Goal: Book appointment/travel/reservation

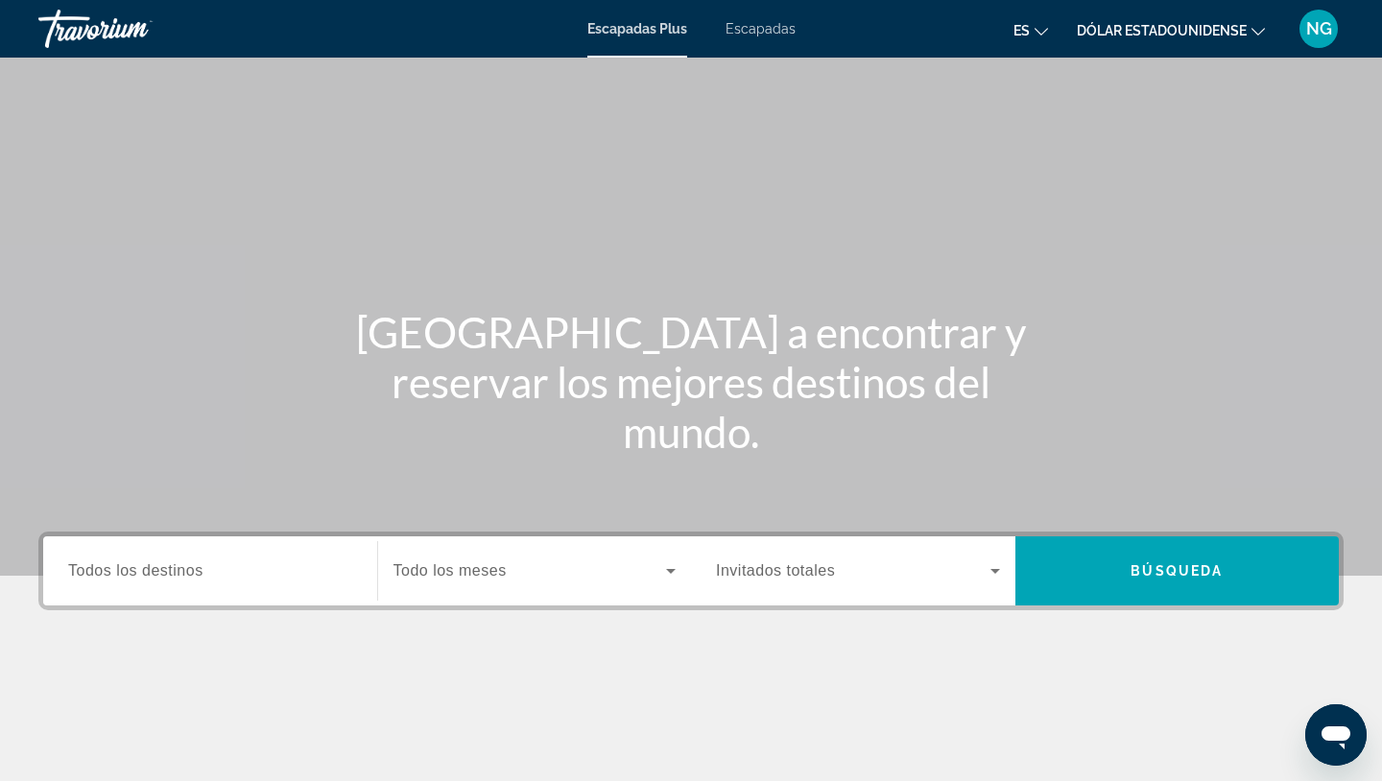
click at [193, 580] on input "Destination Todos los destinos" at bounding box center [210, 572] width 284 height 23
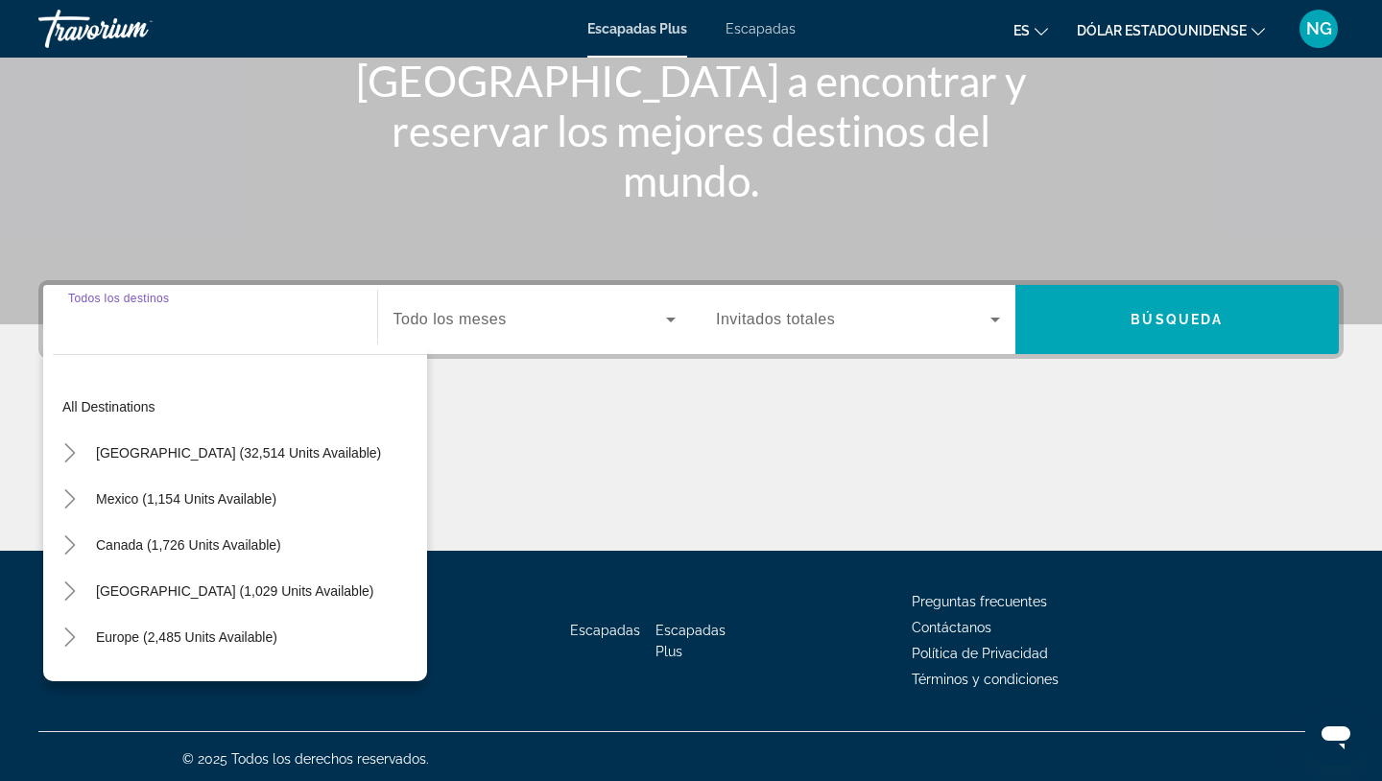
scroll to position [256, 0]
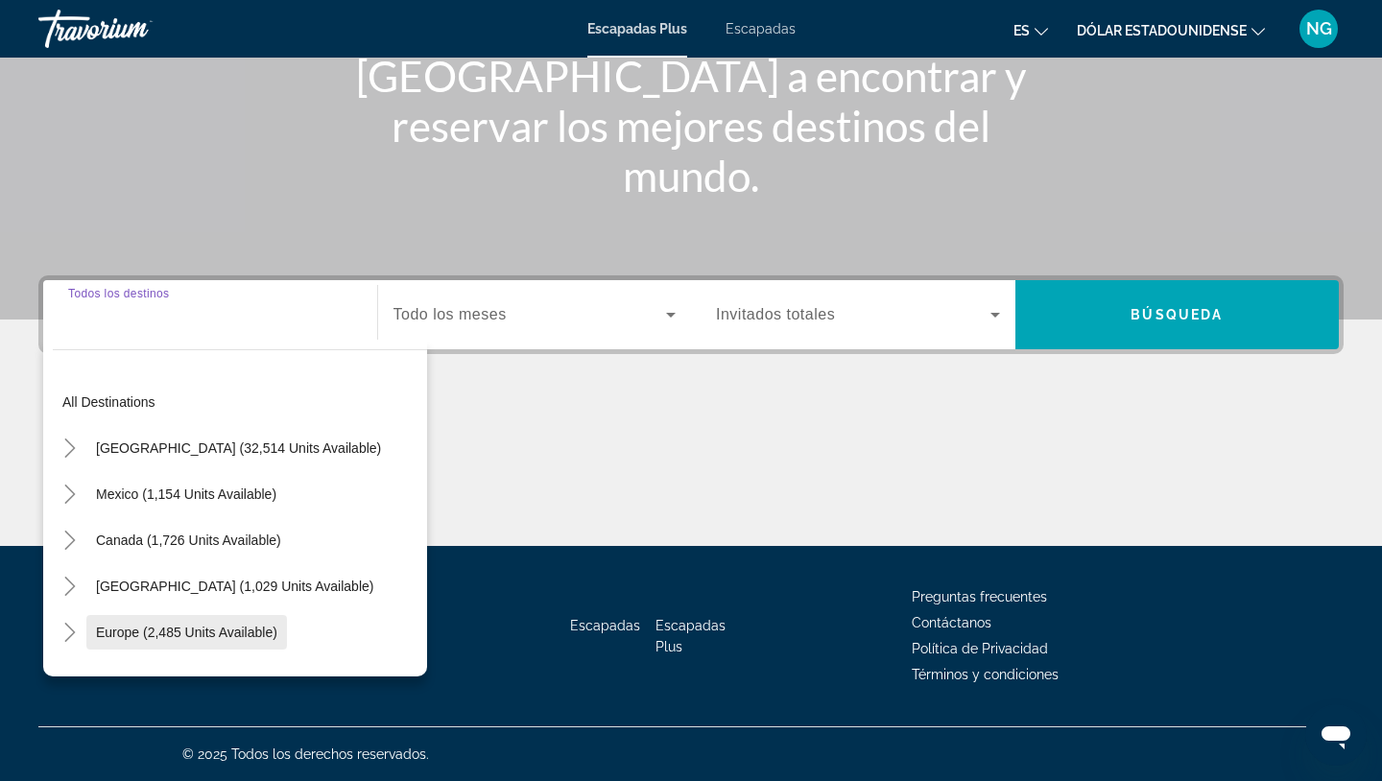
click at [192, 635] on span "Europe (2,485 units available)" at bounding box center [186, 632] width 181 height 15
type input "**********"
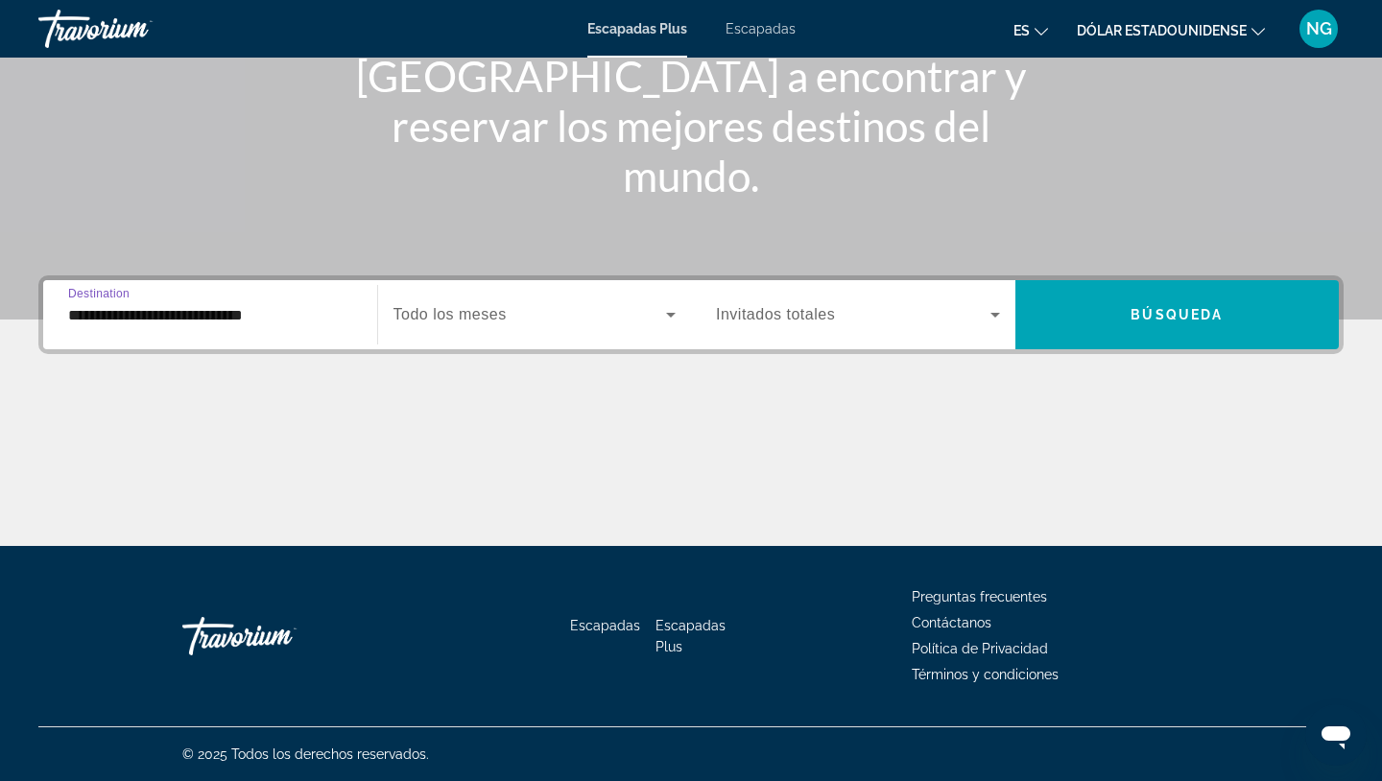
click at [516, 301] on div "Widget de búsqueda" at bounding box center [535, 315] width 283 height 54
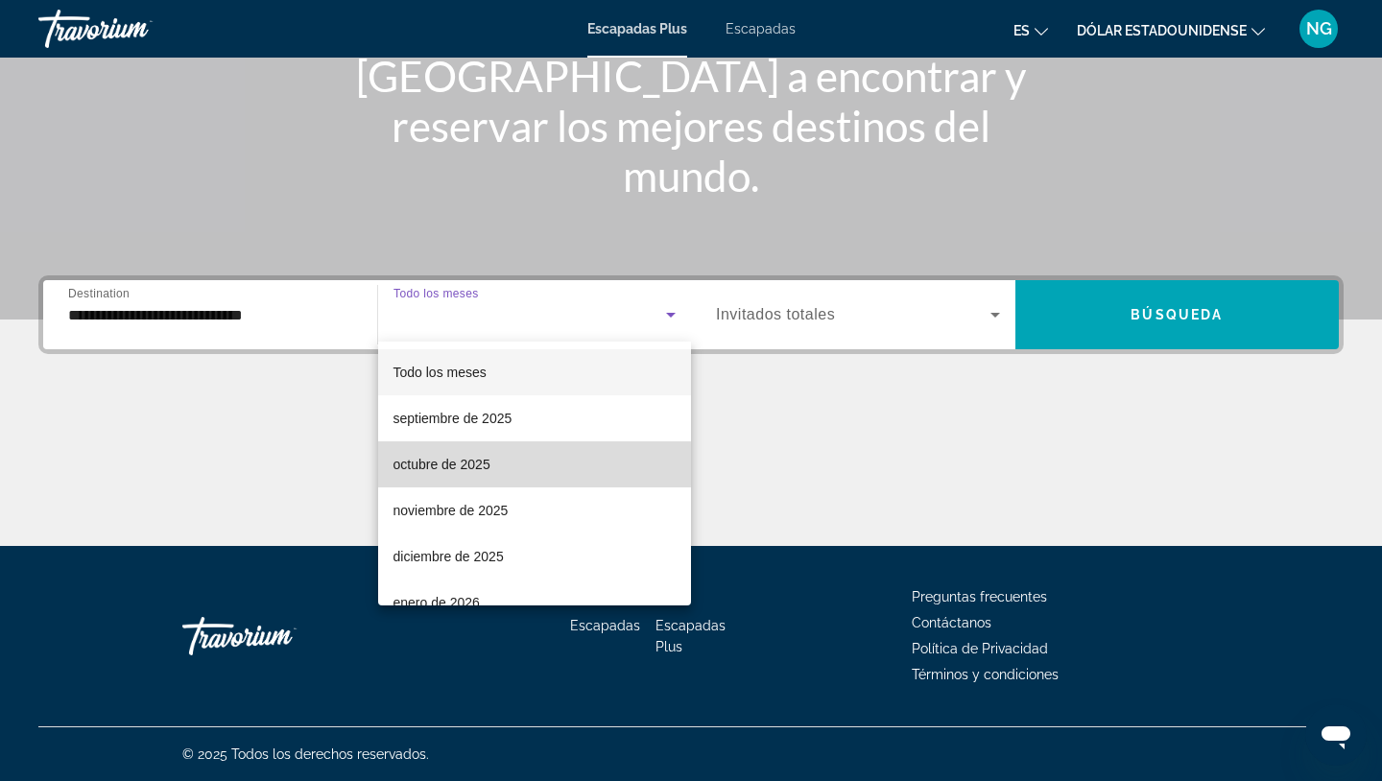
click at [459, 465] on font "octubre de 2025" at bounding box center [442, 464] width 97 height 15
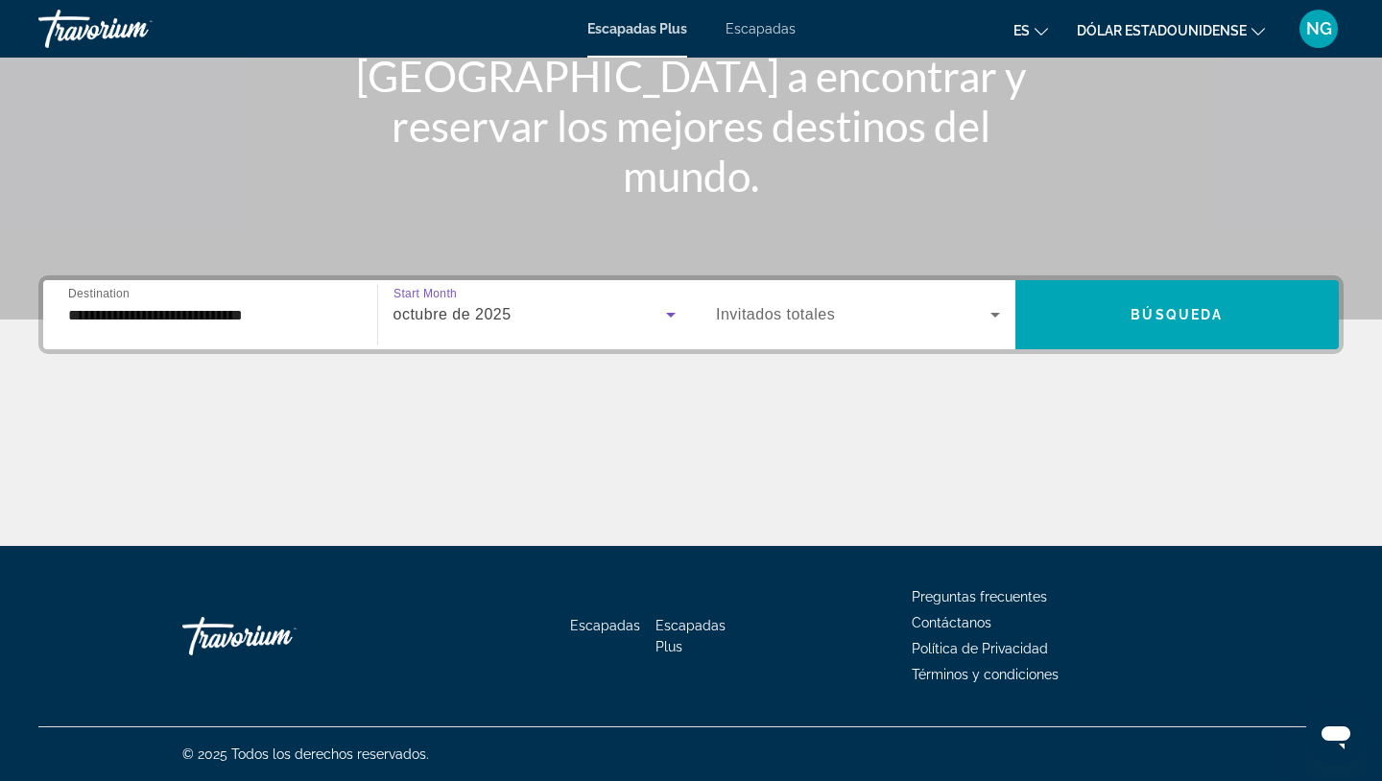
click at [836, 320] on span "Widget de búsqueda" at bounding box center [853, 314] width 274 height 23
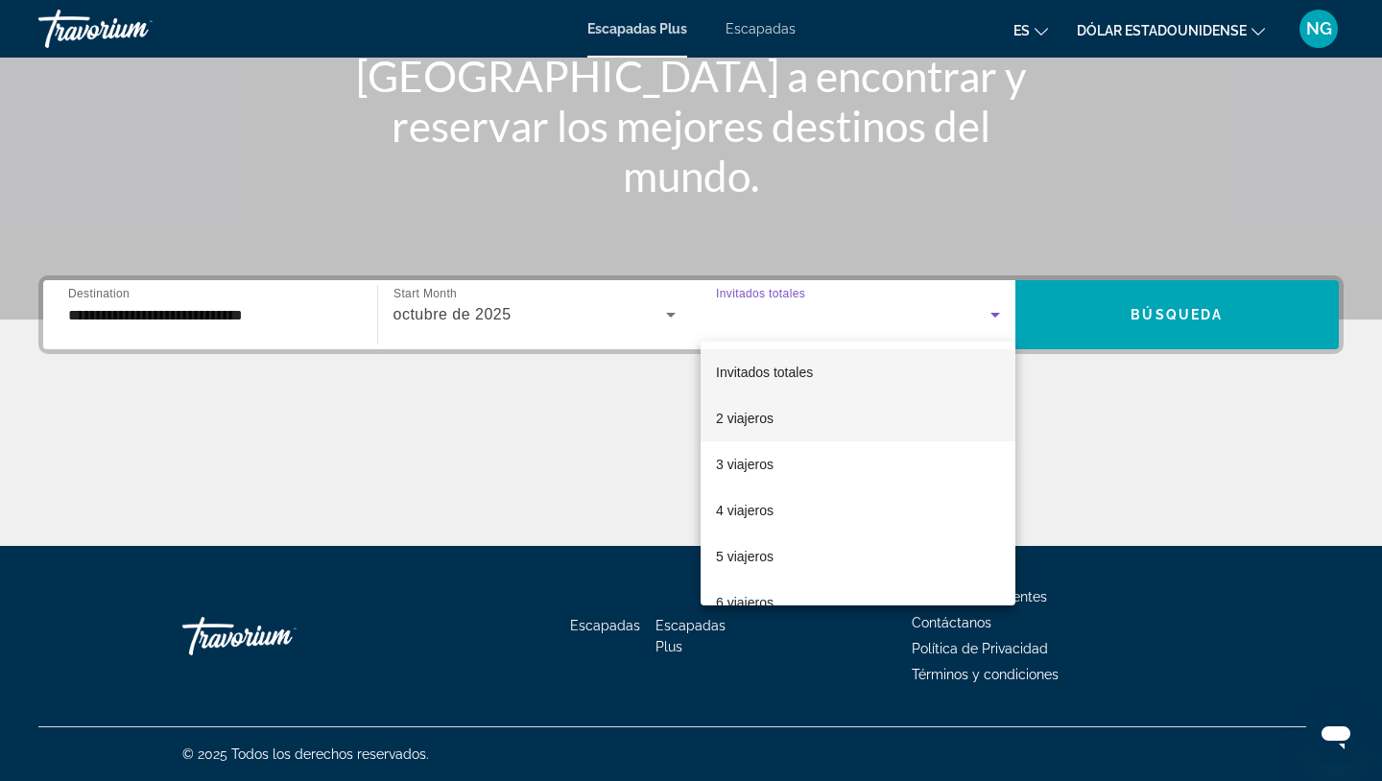
click at [769, 424] on font "2 viajeros" at bounding box center [745, 418] width 58 height 15
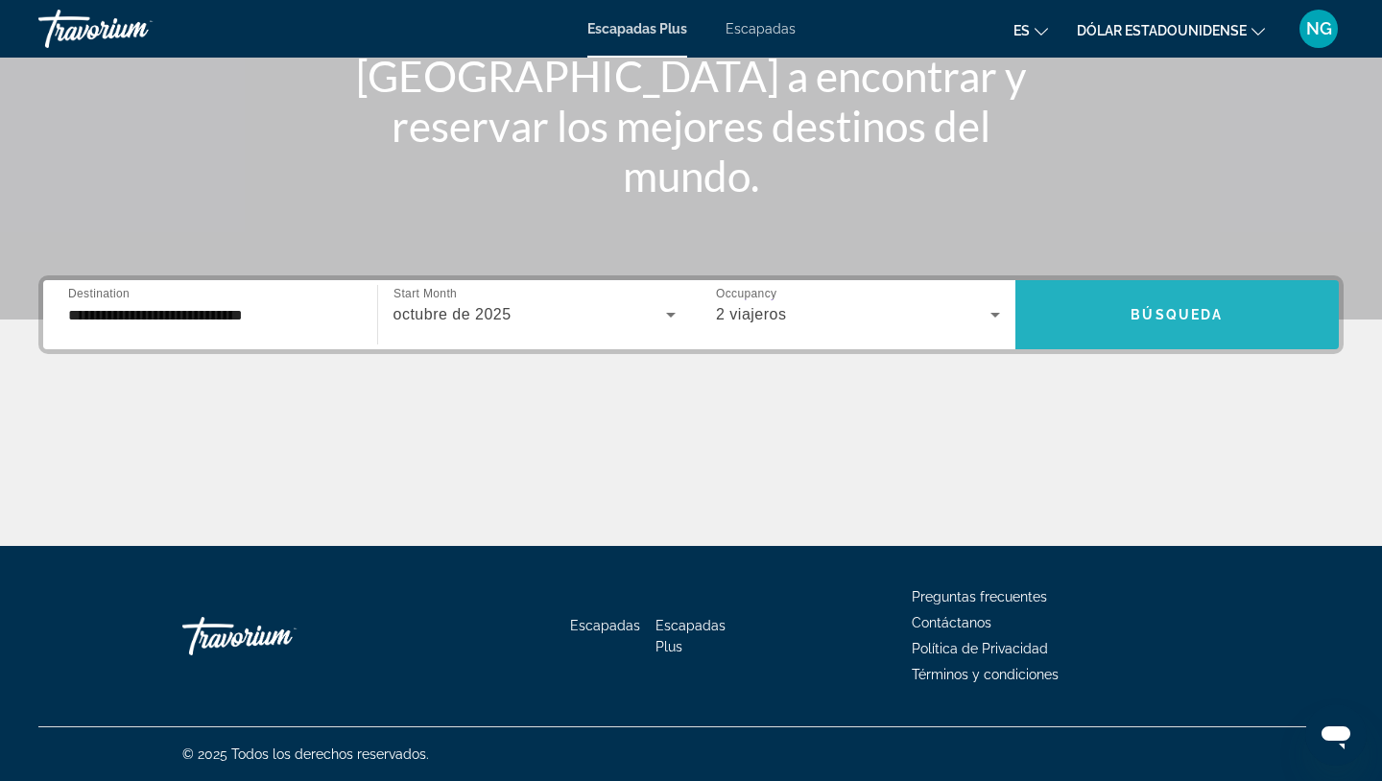
click at [1083, 341] on span "Widget de búsqueda" at bounding box center [1177, 314] width 324 height 69
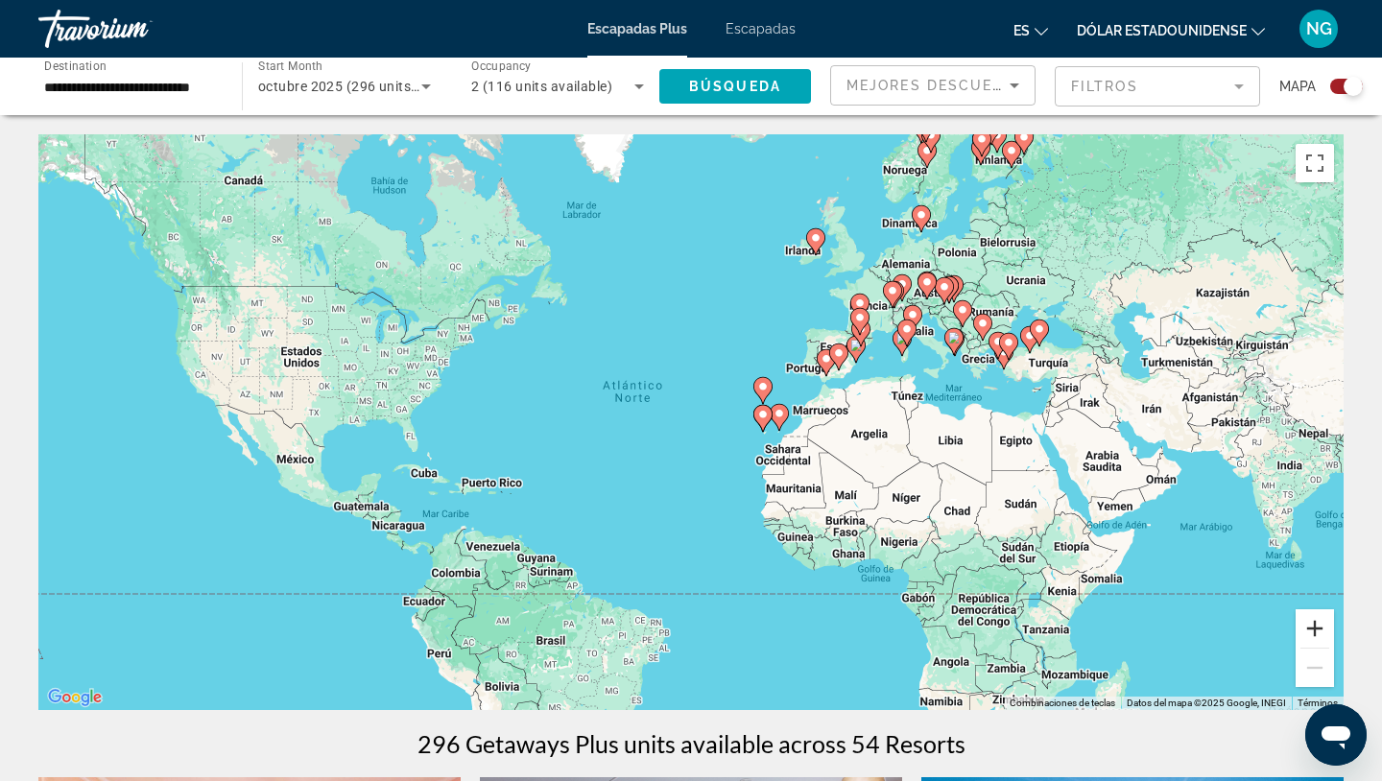
click at [1316, 632] on button "Ampliar" at bounding box center [1315, 628] width 38 height 38
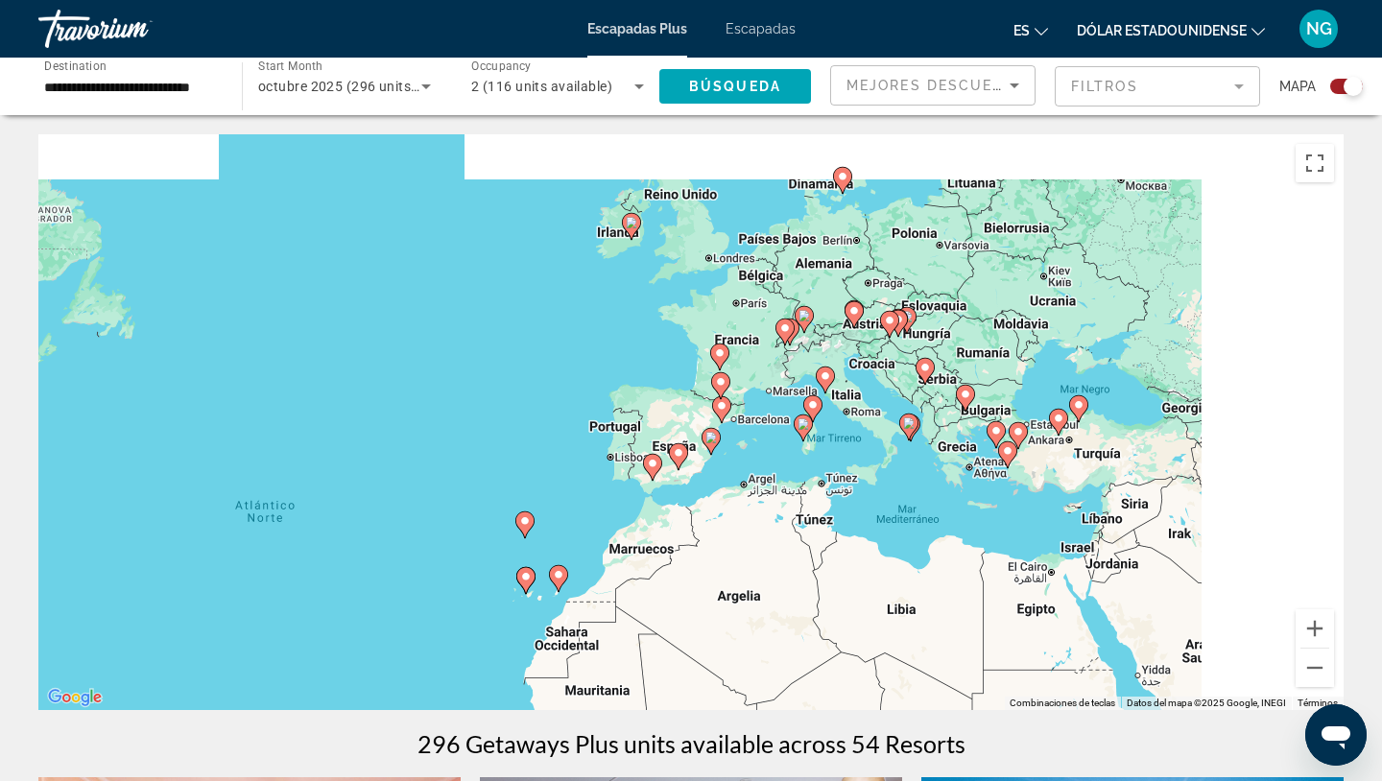
drag, startPoint x: 1177, startPoint y: 358, endPoint x: 866, endPoint y: 511, distance: 346.4
click at [866, 511] on div "Para activar la función de arrastre con el teclado, pulsa Alt + Intro. Cuando h…" at bounding box center [690, 422] width 1305 height 576
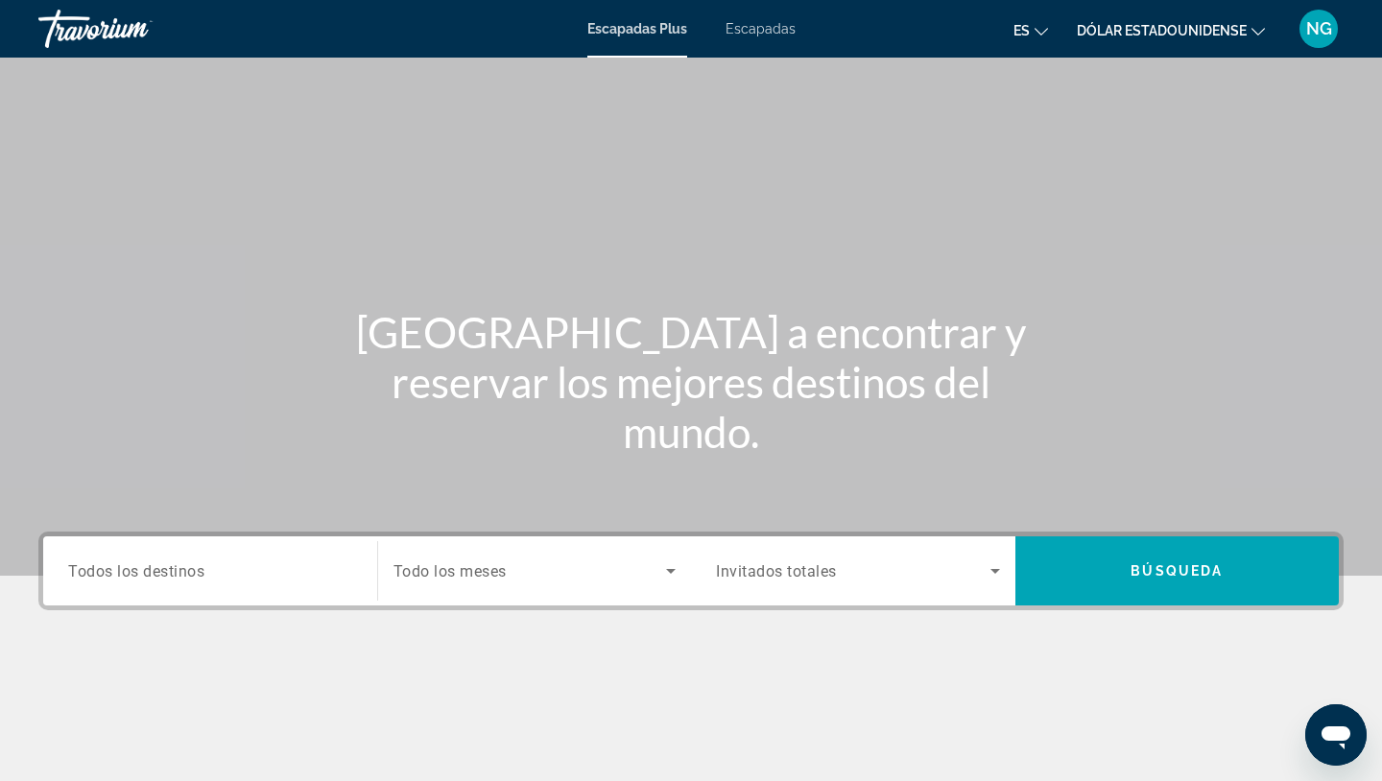
click at [751, 32] on font "Escapadas" at bounding box center [761, 28] width 70 height 15
click at [146, 567] on span "Todos los destinos" at bounding box center [136, 570] width 136 height 18
click at [146, 567] on input "Destination Todos los destinos" at bounding box center [210, 572] width 284 height 23
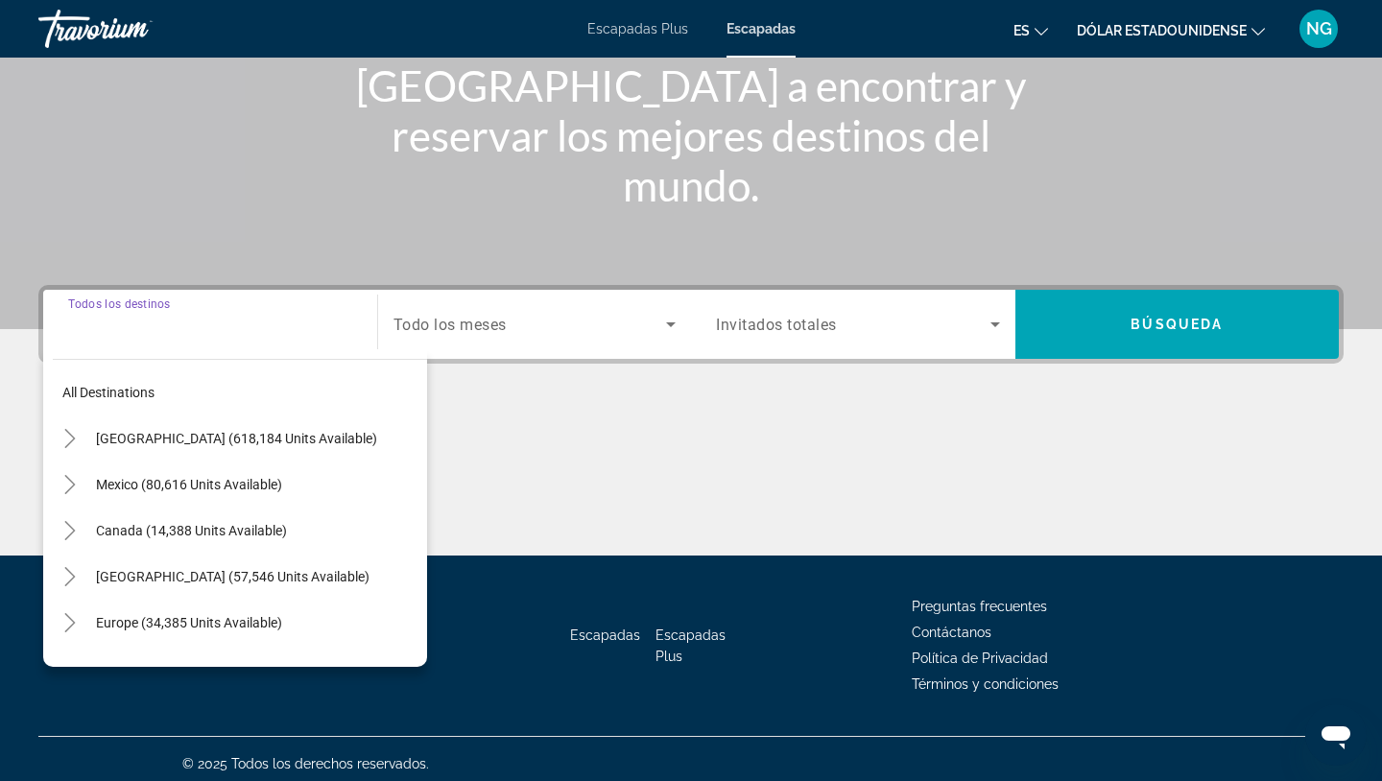
scroll to position [256, 0]
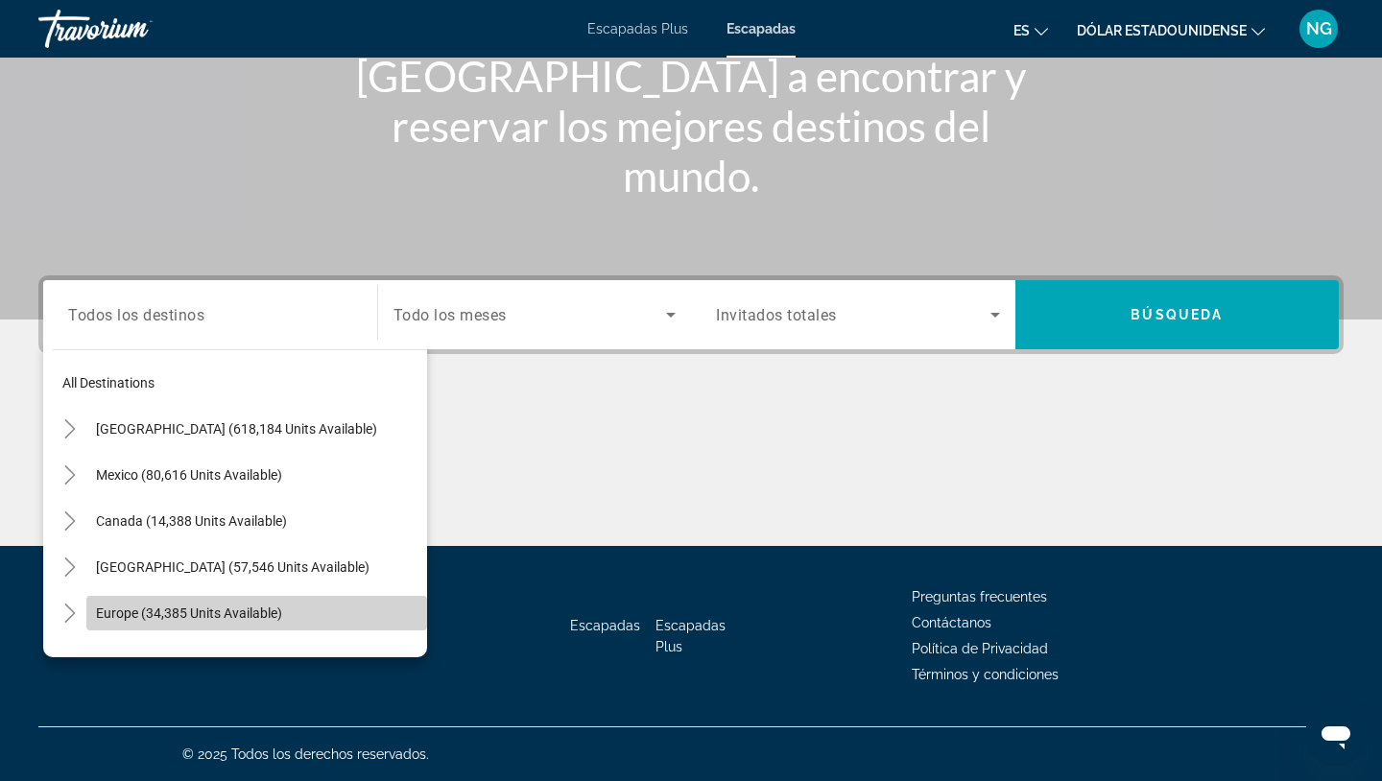
click at [146, 616] on span "Europe (34,385 units available)" at bounding box center [189, 613] width 186 height 15
type input "**********"
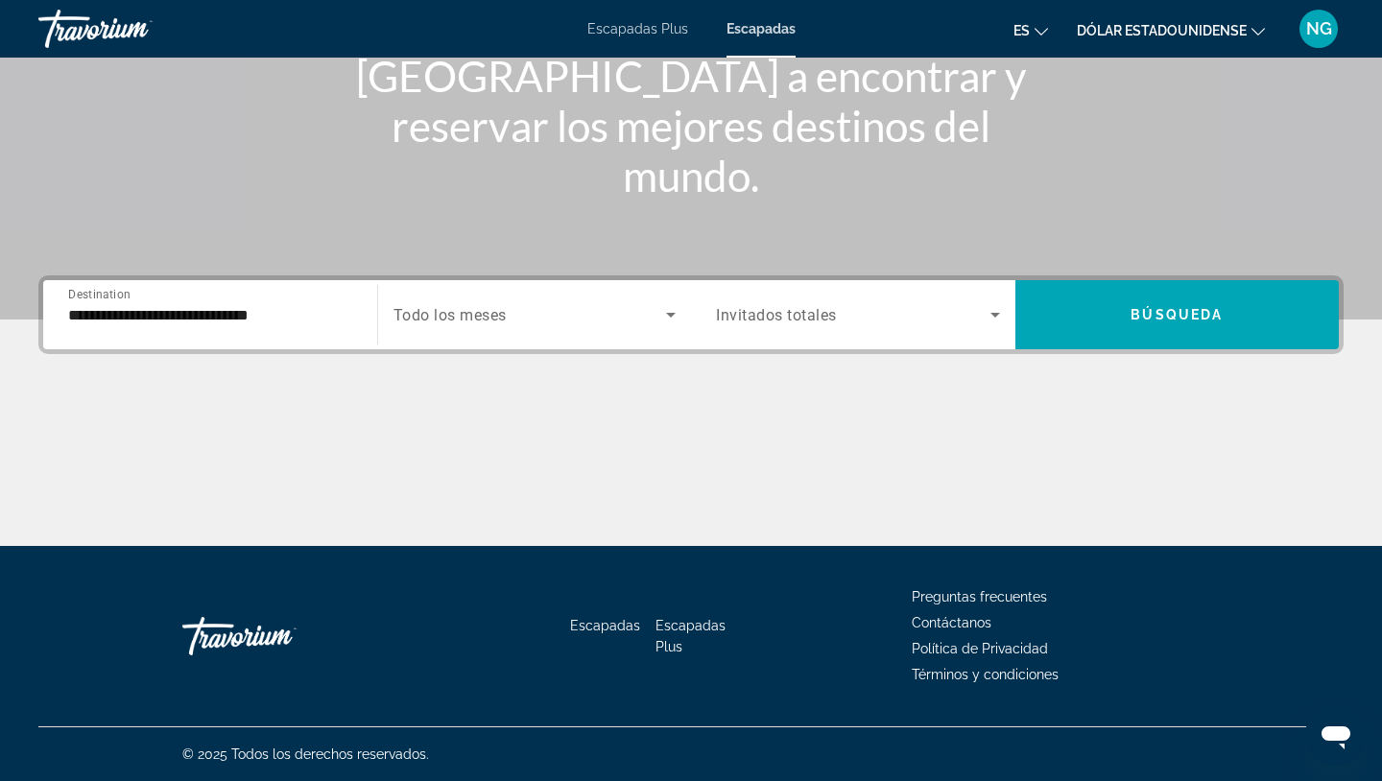
click at [456, 307] on span "Todo los meses" at bounding box center [450, 315] width 113 height 18
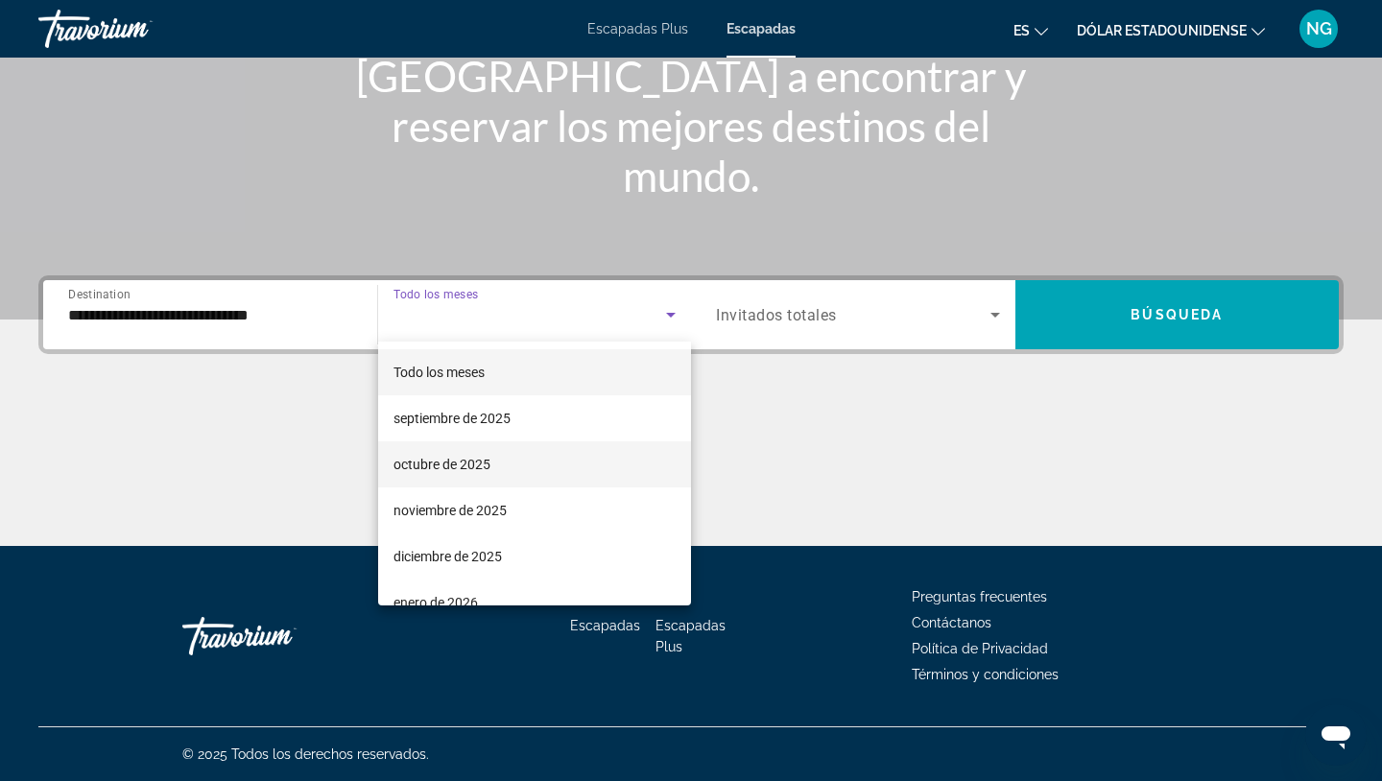
click at [451, 453] on span "octubre de 2025" at bounding box center [442, 464] width 97 height 23
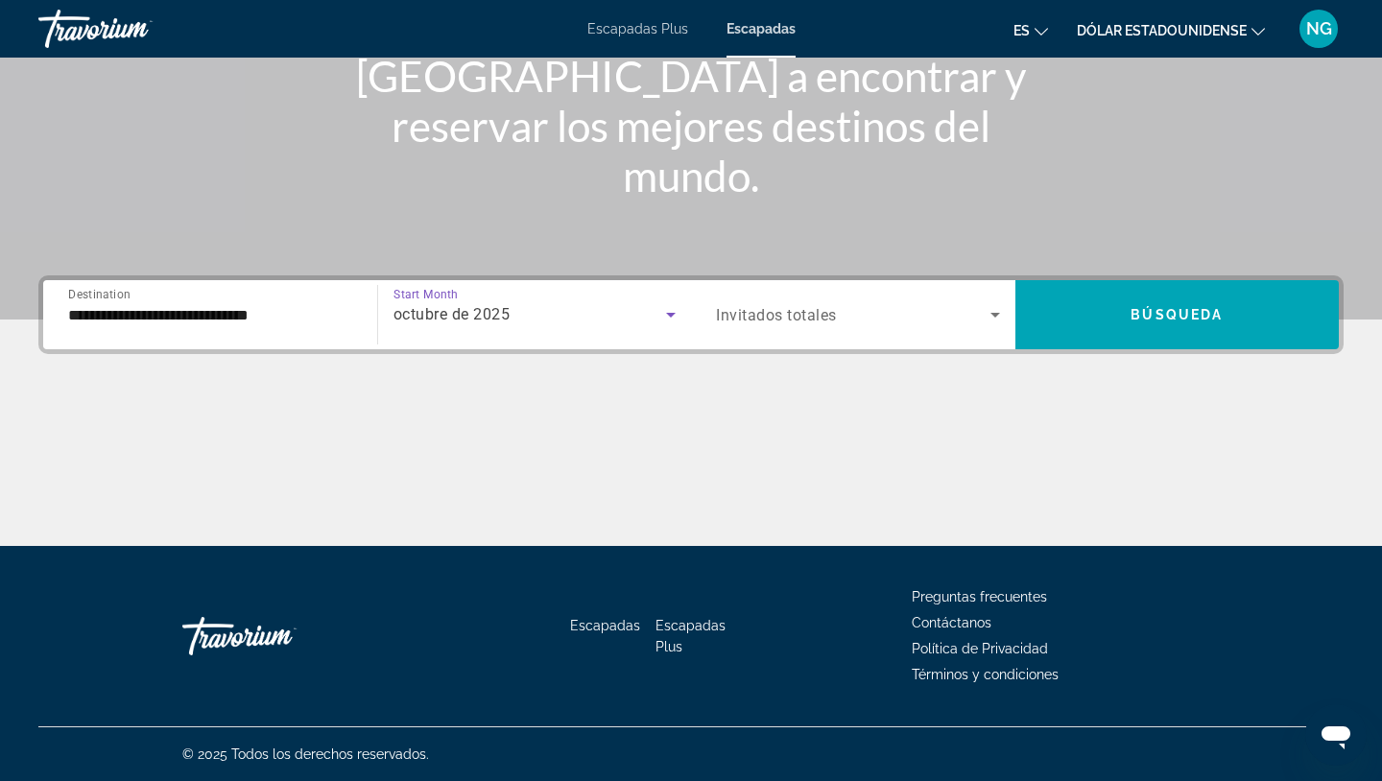
click at [770, 309] on span "Invitados totales" at bounding box center [776, 315] width 121 height 18
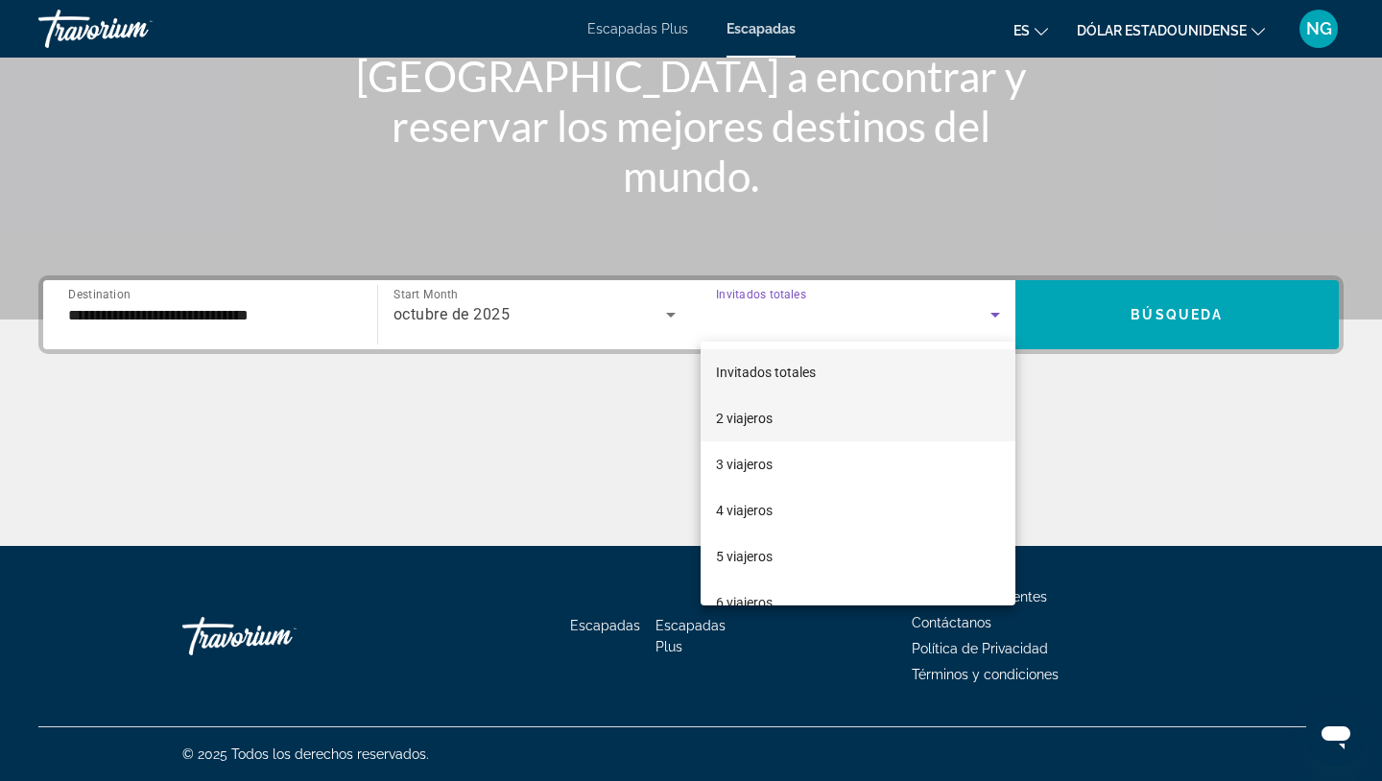
click at [739, 425] on font "2 viajeros" at bounding box center [744, 418] width 57 height 15
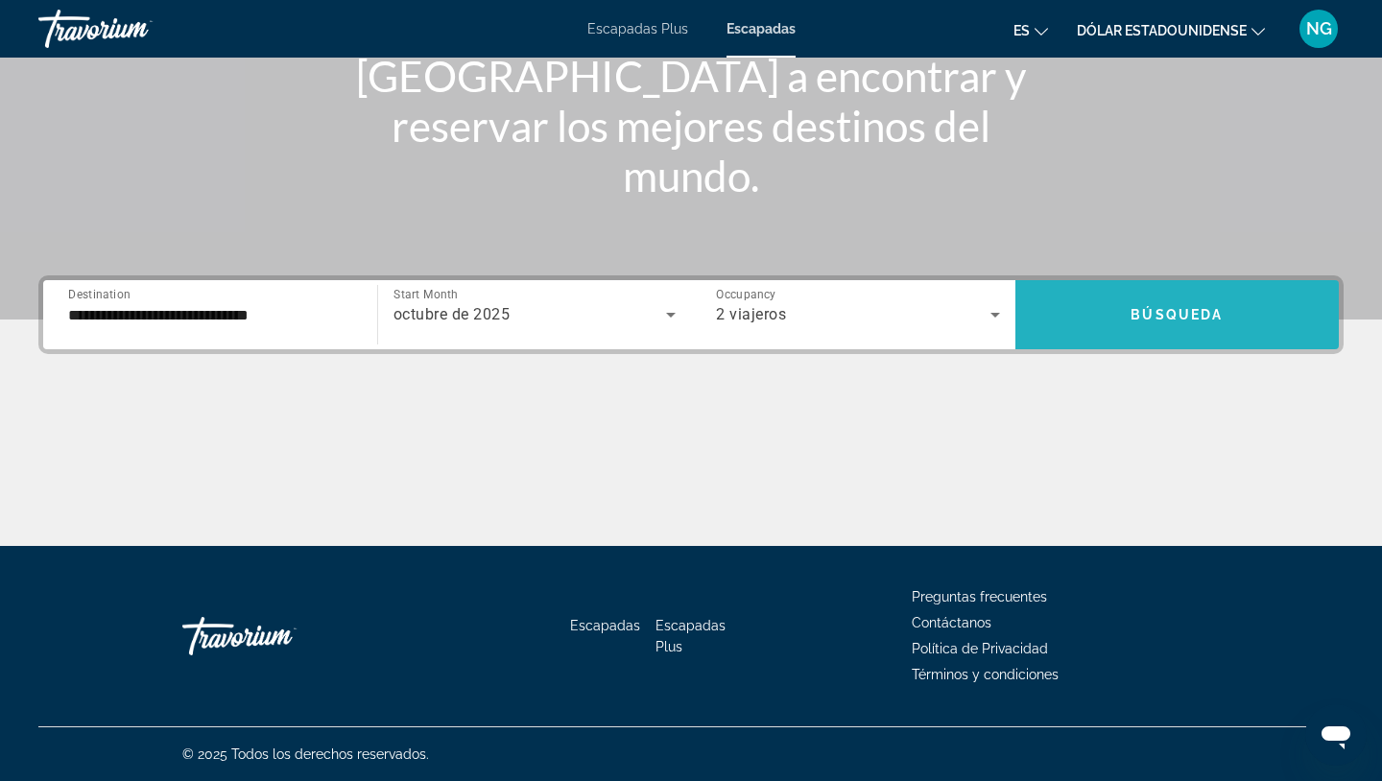
click at [1122, 299] on span "Search widget" at bounding box center [1177, 315] width 324 height 46
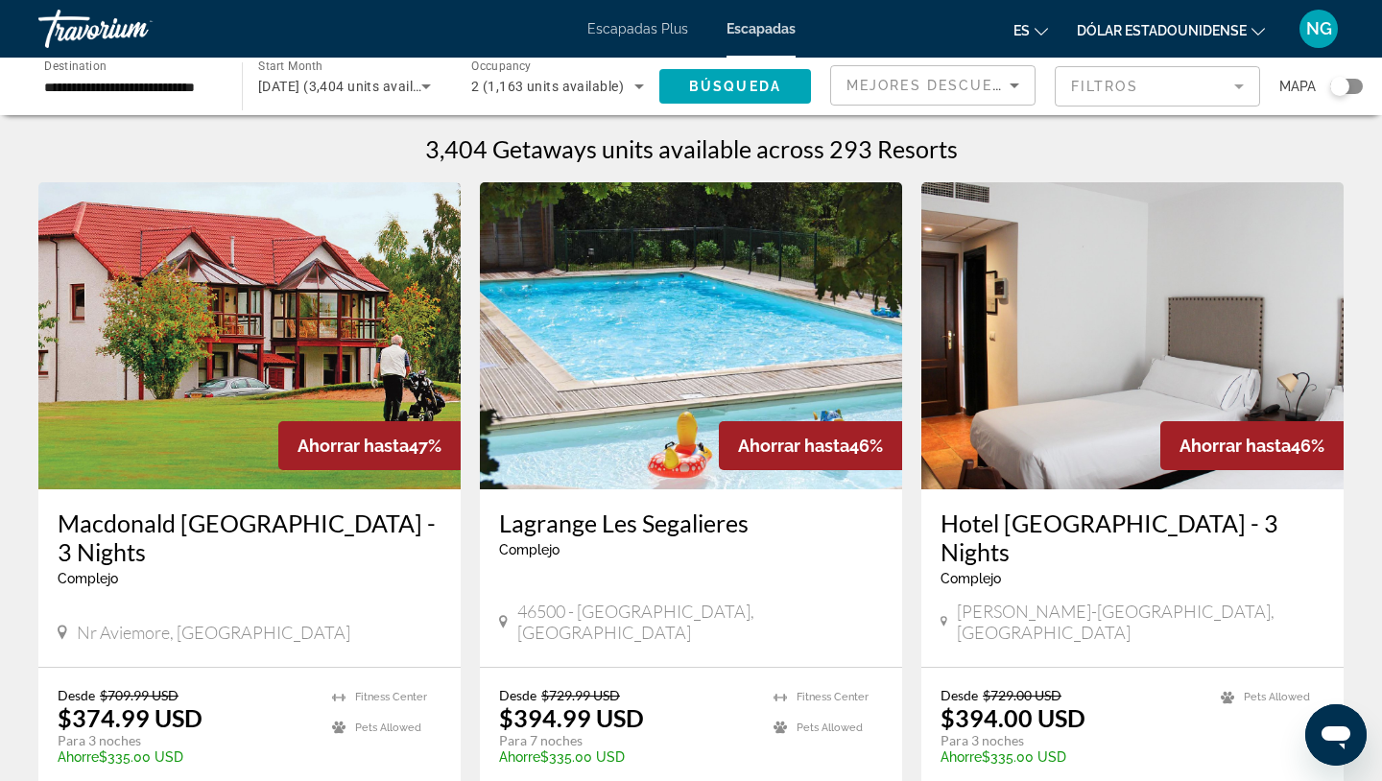
click at [1350, 87] on div "Search widget" at bounding box center [1346, 86] width 33 height 15
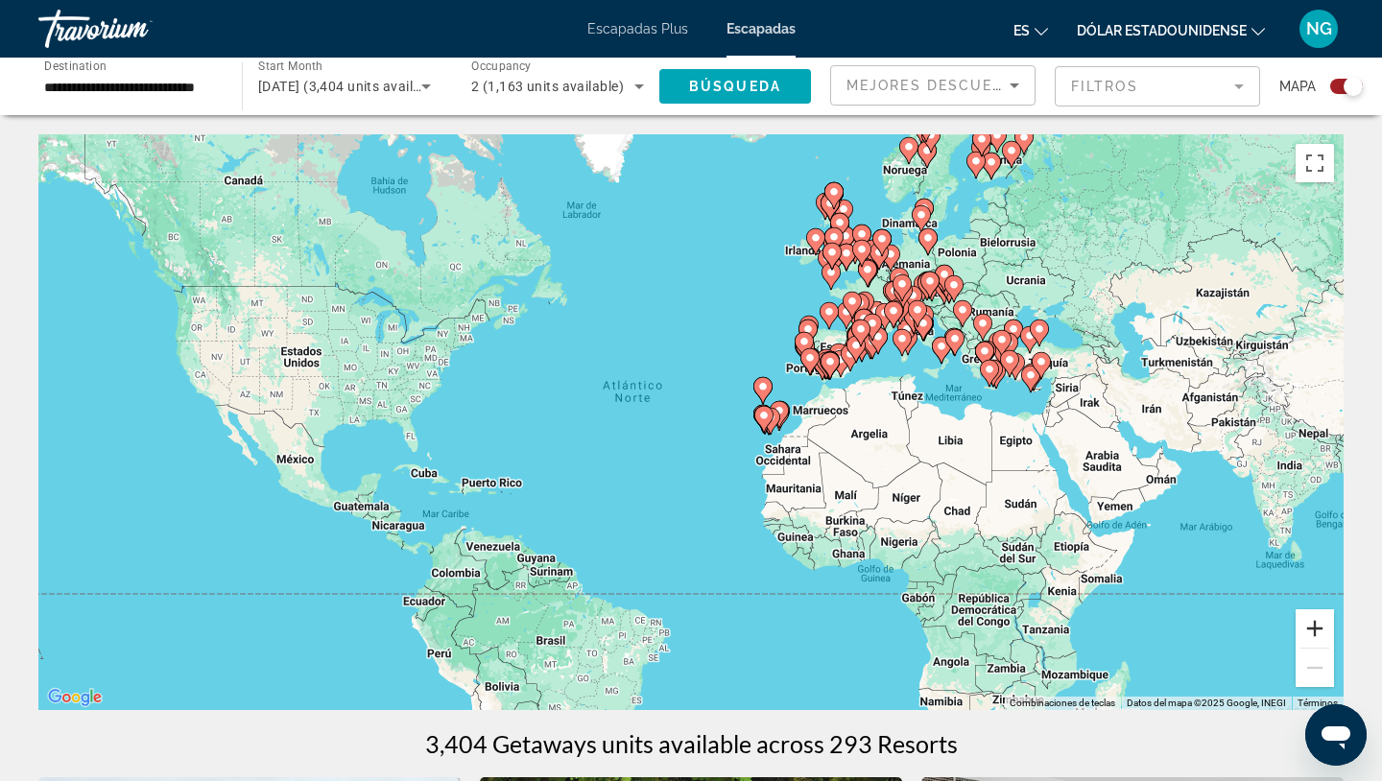
click at [1308, 619] on button "Ampliar" at bounding box center [1315, 628] width 38 height 38
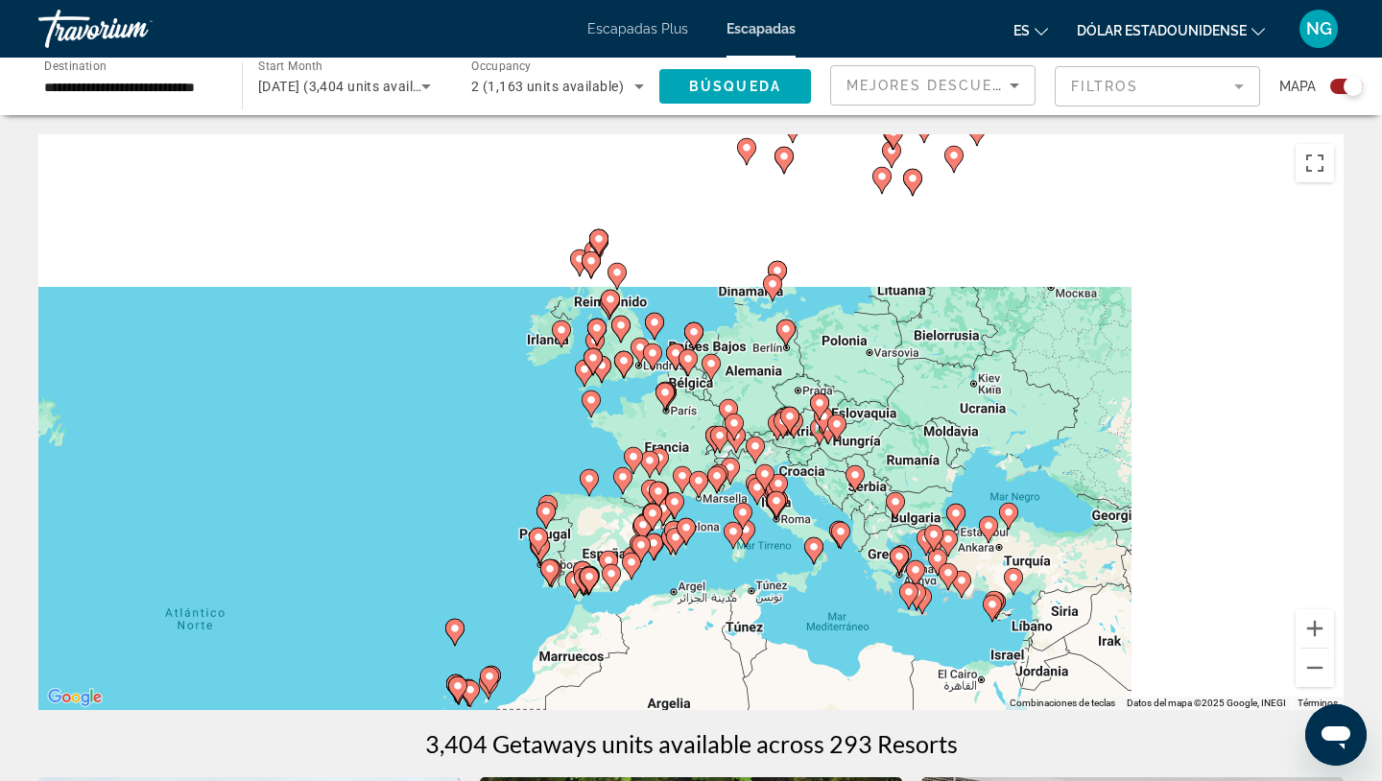
drag, startPoint x: 1218, startPoint y: 291, endPoint x: 839, endPoint y: 552, distance: 460.3
click at [838, 550] on gmp-advanced-marker "Contenido principal" at bounding box center [840, 535] width 19 height 29
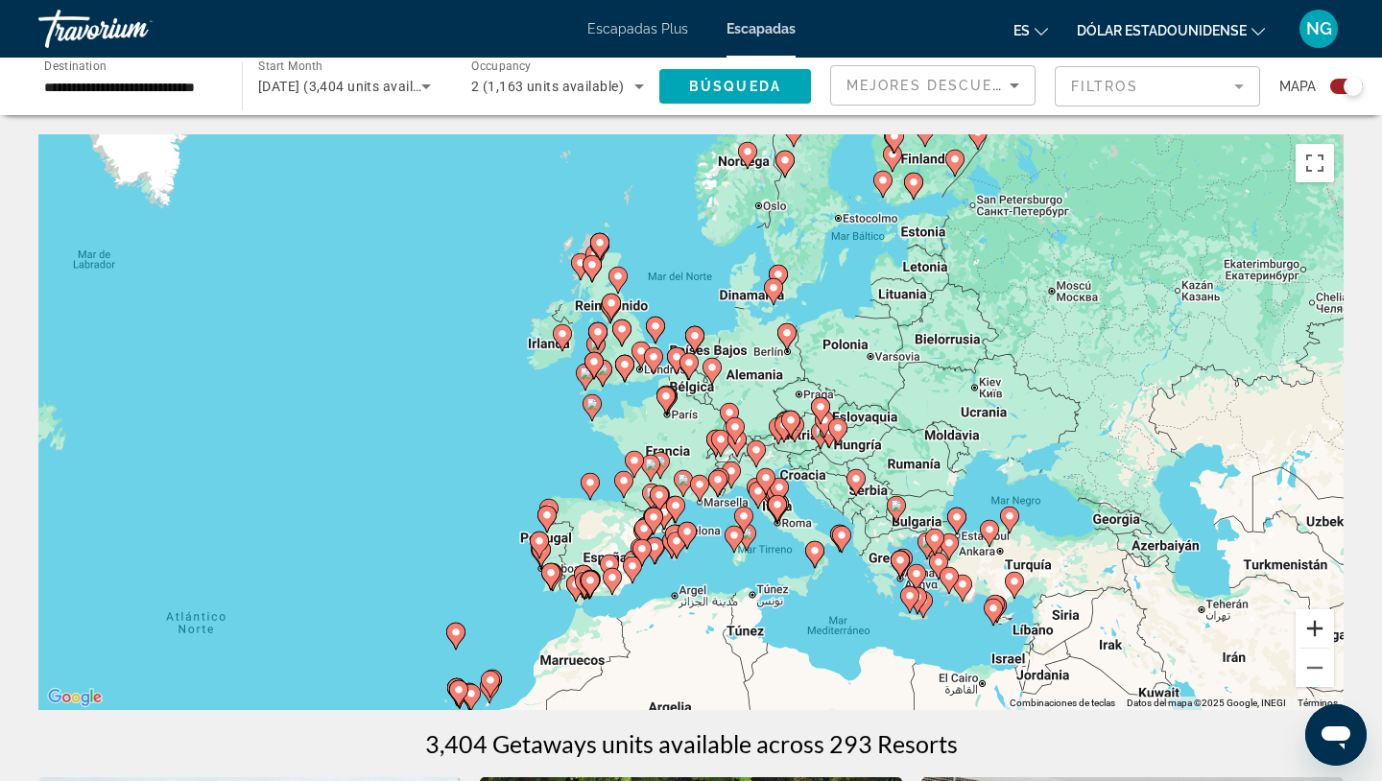
click at [1325, 632] on button "Ampliar" at bounding box center [1315, 628] width 38 height 38
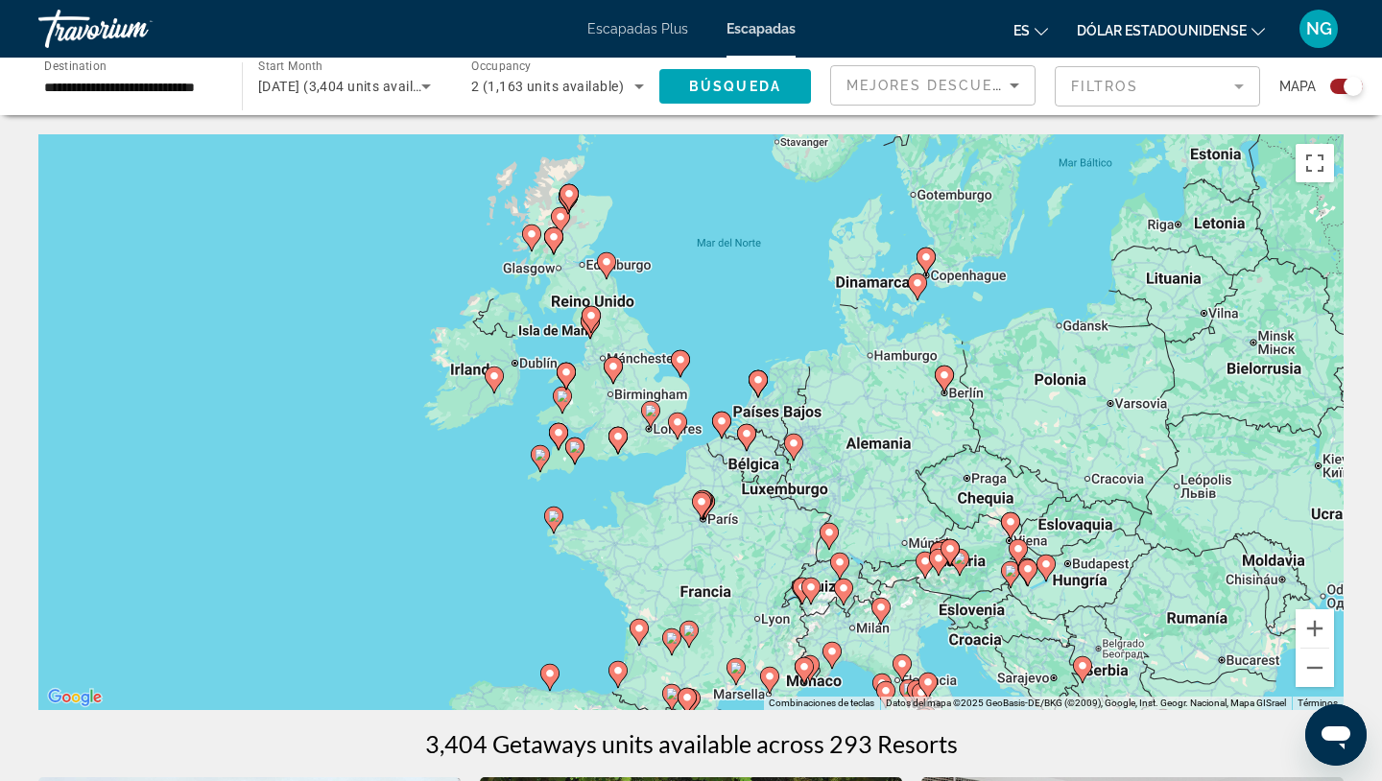
drag, startPoint x: 1100, startPoint y: 460, endPoint x: 1161, endPoint y: 577, distance: 132.2
click at [1161, 578] on div "Para activar la función de arrastre con el teclado, pulsa Alt + Intro. Cuando h…" at bounding box center [690, 422] width 1305 height 576
click at [746, 433] on image "Contenido principal" at bounding box center [747, 435] width 12 height 12
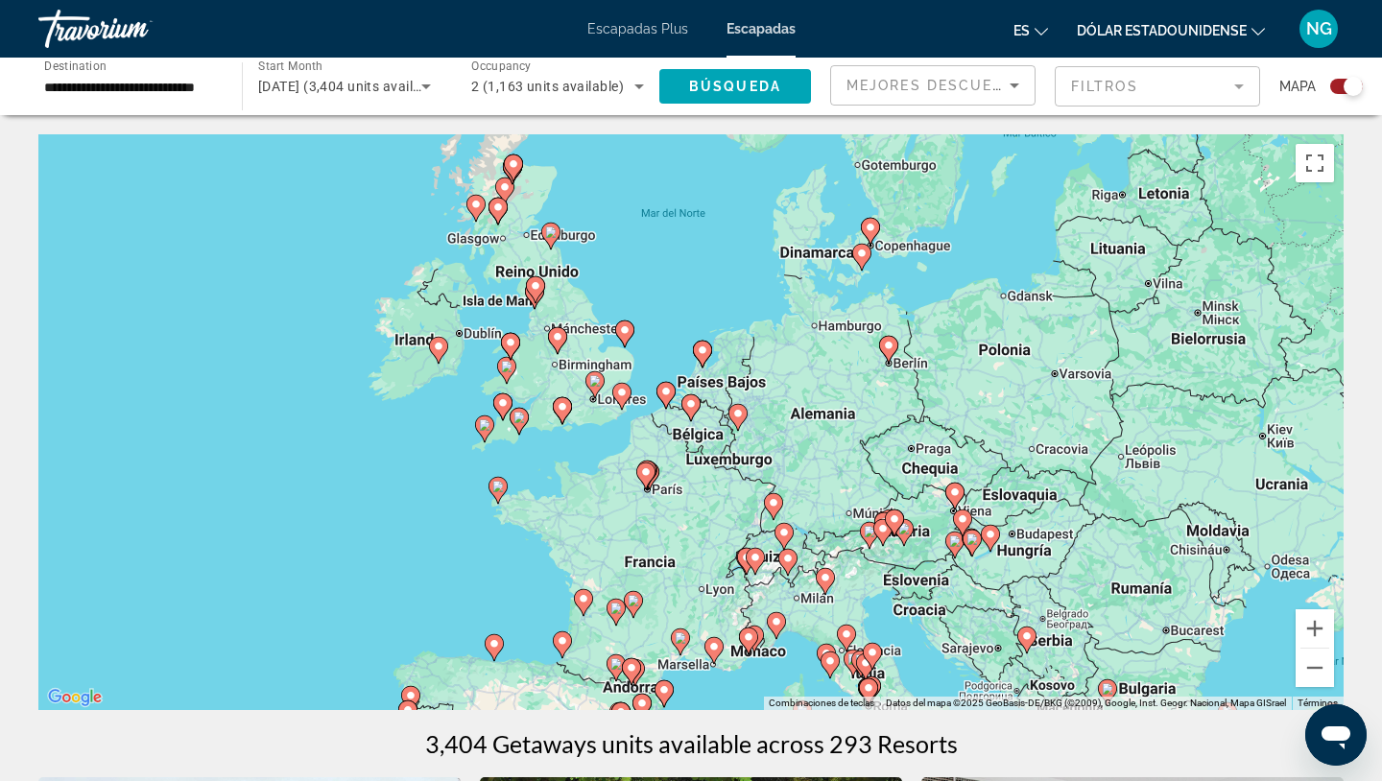
click at [687, 401] on image "Contenido principal" at bounding box center [691, 404] width 12 height 12
type input "**********"
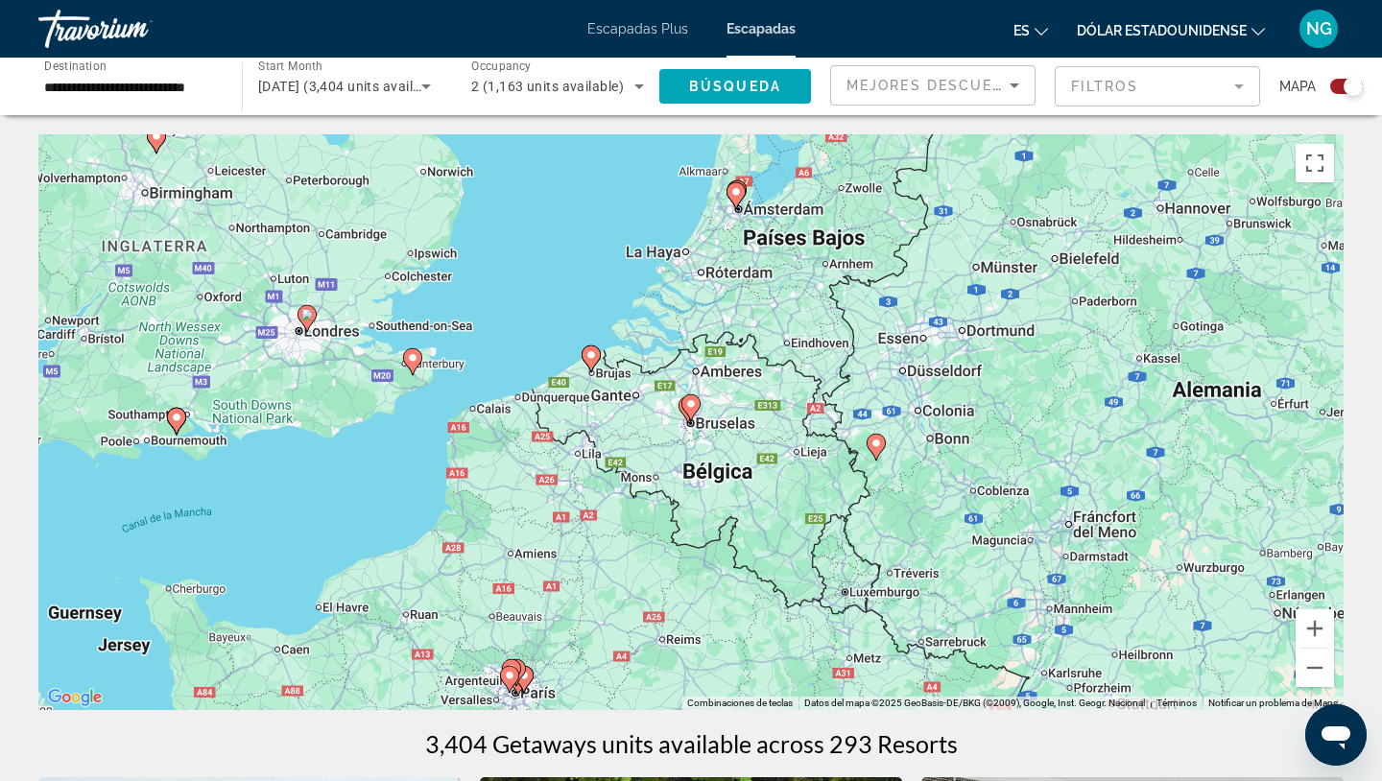
click at [687, 402] on image "Contenido principal" at bounding box center [691, 404] width 12 height 12
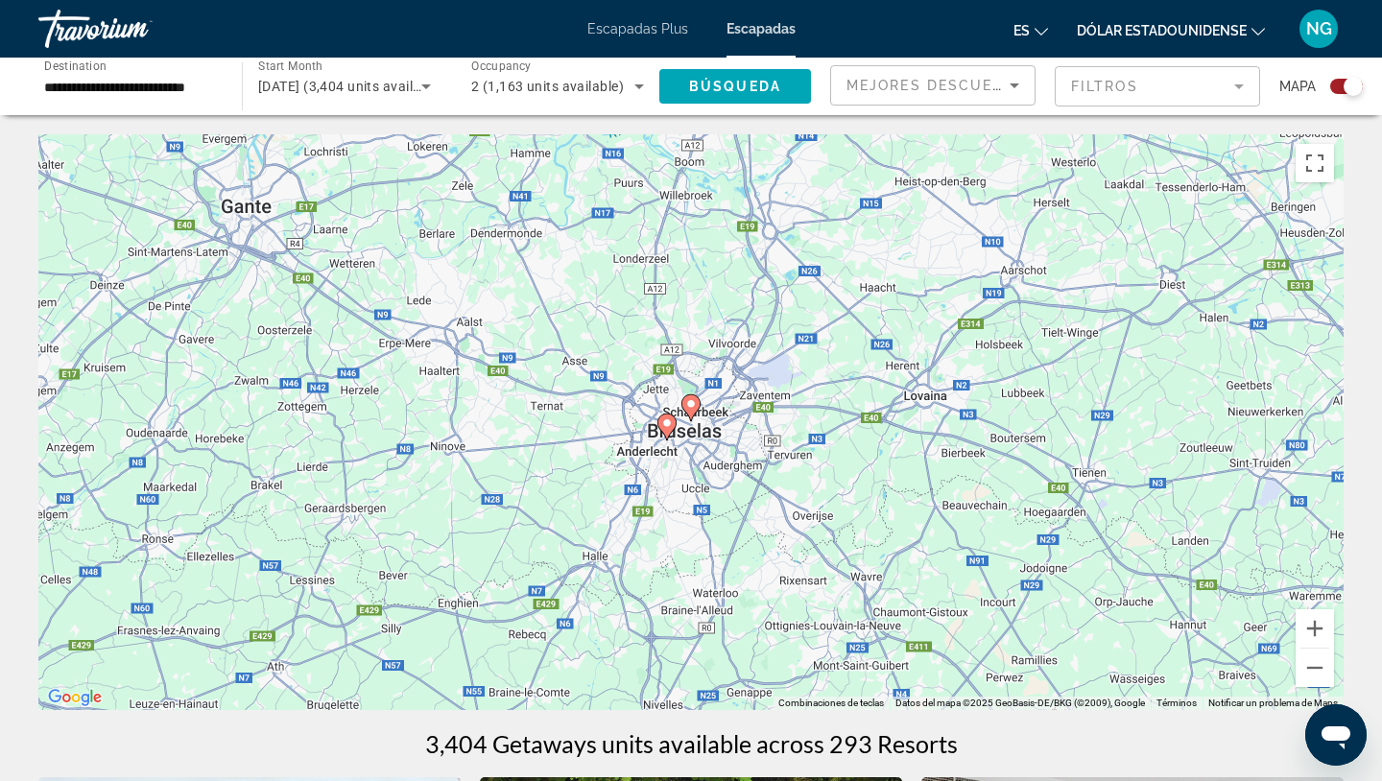
click at [695, 406] on image "Contenido principal" at bounding box center [691, 404] width 12 height 12
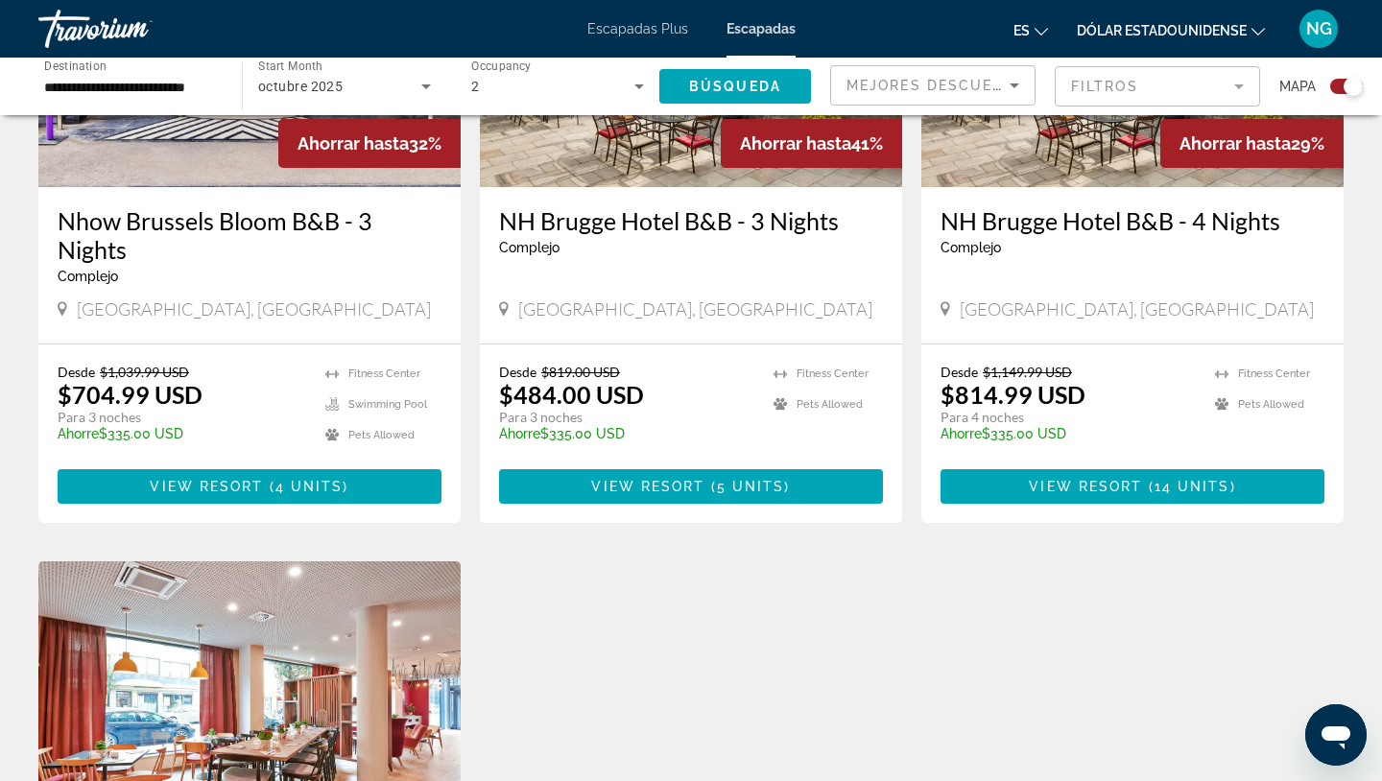
scroll to position [837, 0]
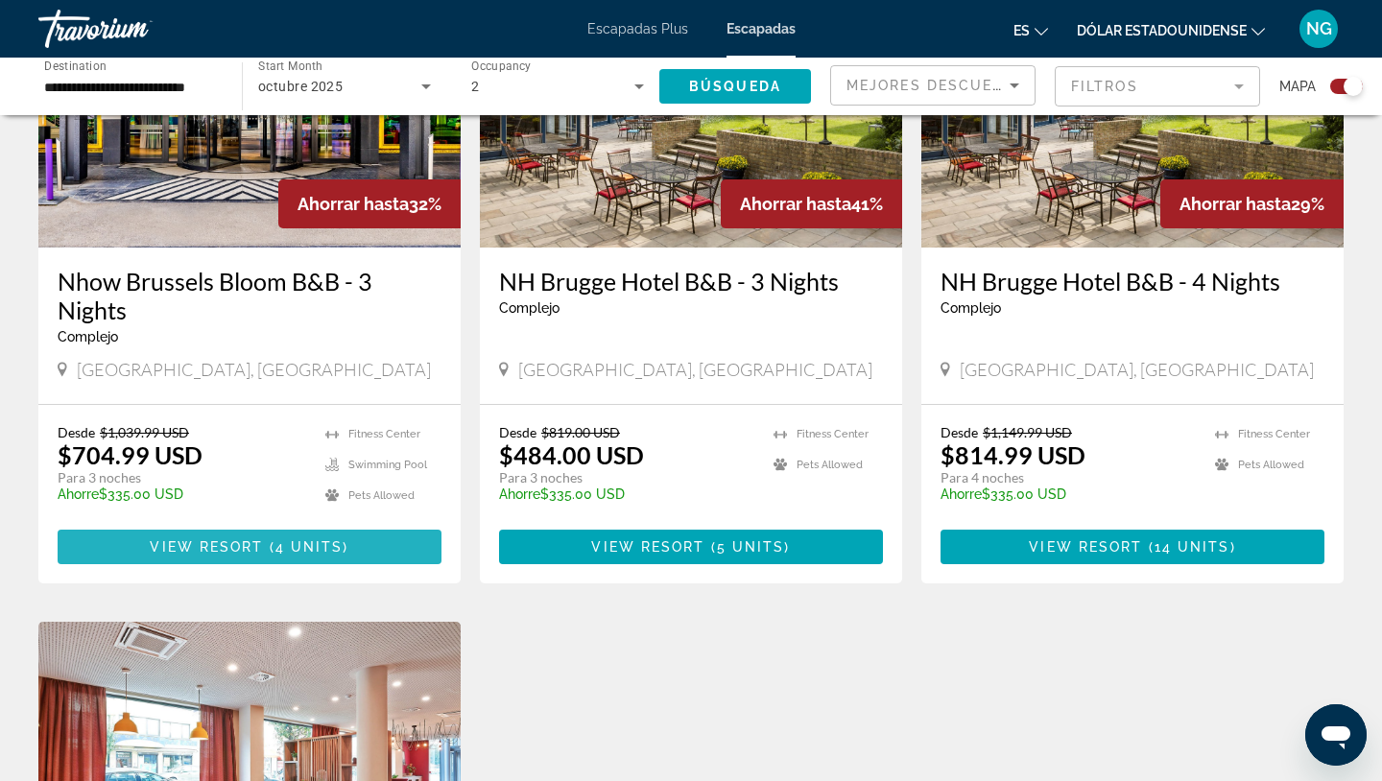
click at [324, 540] on span "4 units" at bounding box center [309, 546] width 68 height 15
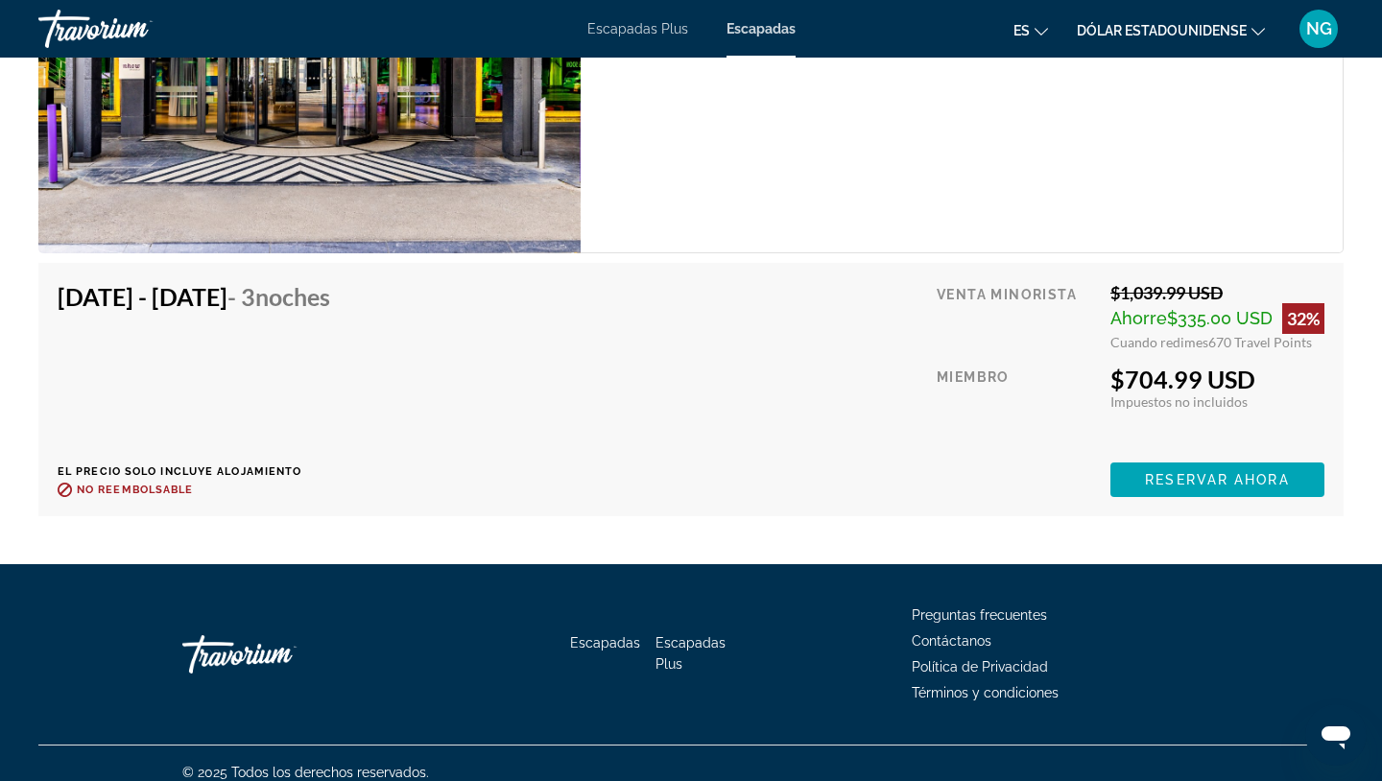
scroll to position [3264, 0]
